Goal: Communication & Community: Participate in discussion

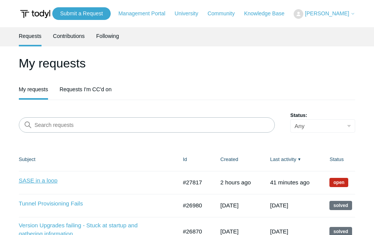
click at [40, 178] on link "SASE in a loop" at bounding box center [86, 181] width 134 height 9
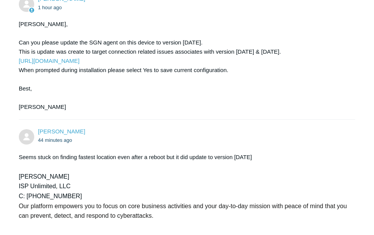
scroll to position [741, 0]
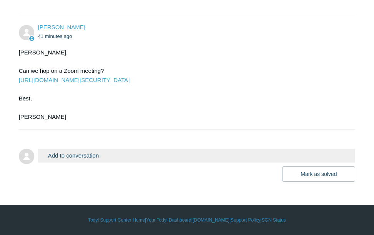
click at [91, 155] on button "Add to conversation" at bounding box center [196, 155] width 317 height 13
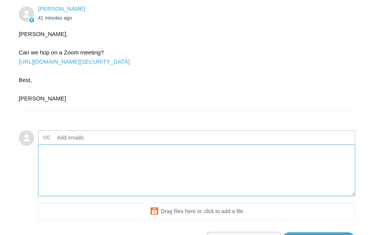
scroll to position [825, 0]
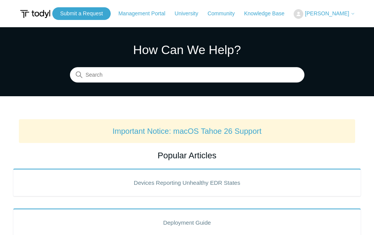
click at [332, 13] on span "[PERSON_NAME]" at bounding box center [326, 13] width 44 height 6
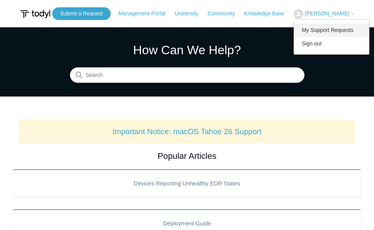
click at [321, 32] on link "My Support Requests" at bounding box center [331, 29] width 75 height 13
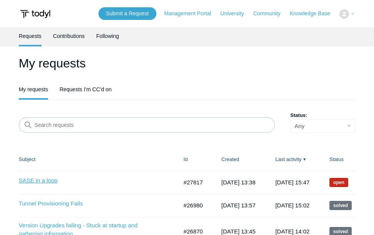
click at [49, 182] on link "SASE in a loop" at bounding box center [86, 181] width 134 height 9
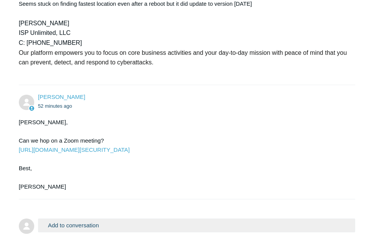
scroll to position [741, 0]
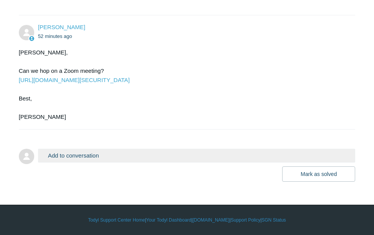
click at [141, 152] on button "Add to conversation" at bounding box center [196, 155] width 317 height 13
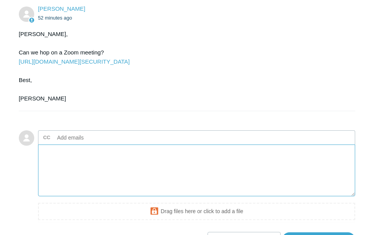
scroll to position [825, 0]
